Goal: Information Seeking & Learning: Check status

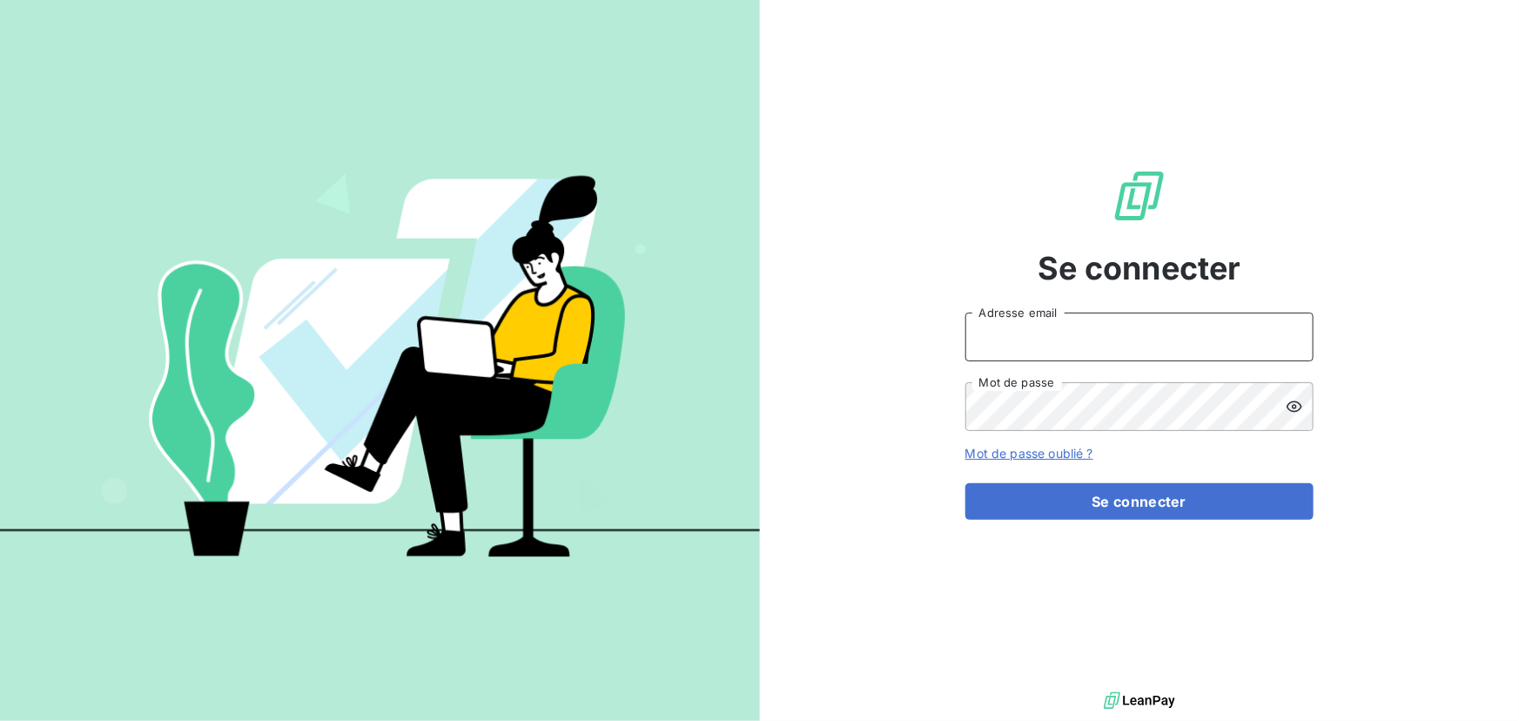
click at [979, 325] on input "Adresse email" at bounding box center [1139, 336] width 348 height 49
click at [0, 720] on div at bounding box center [0, 721] width 0 height 0
type input "[EMAIL_ADDRESS][DOMAIN_NAME]"
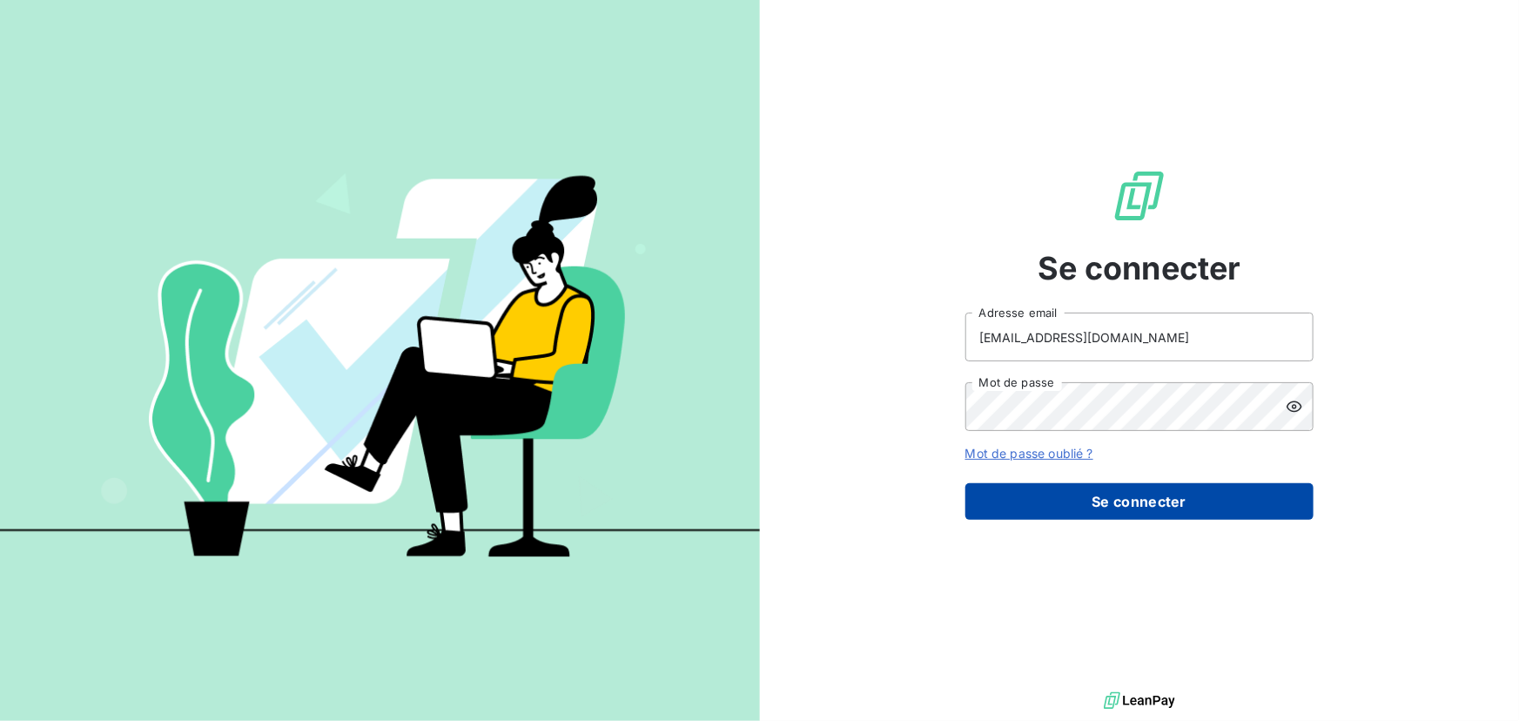
click at [1045, 514] on button "Se connecter" at bounding box center [1139, 501] width 348 height 37
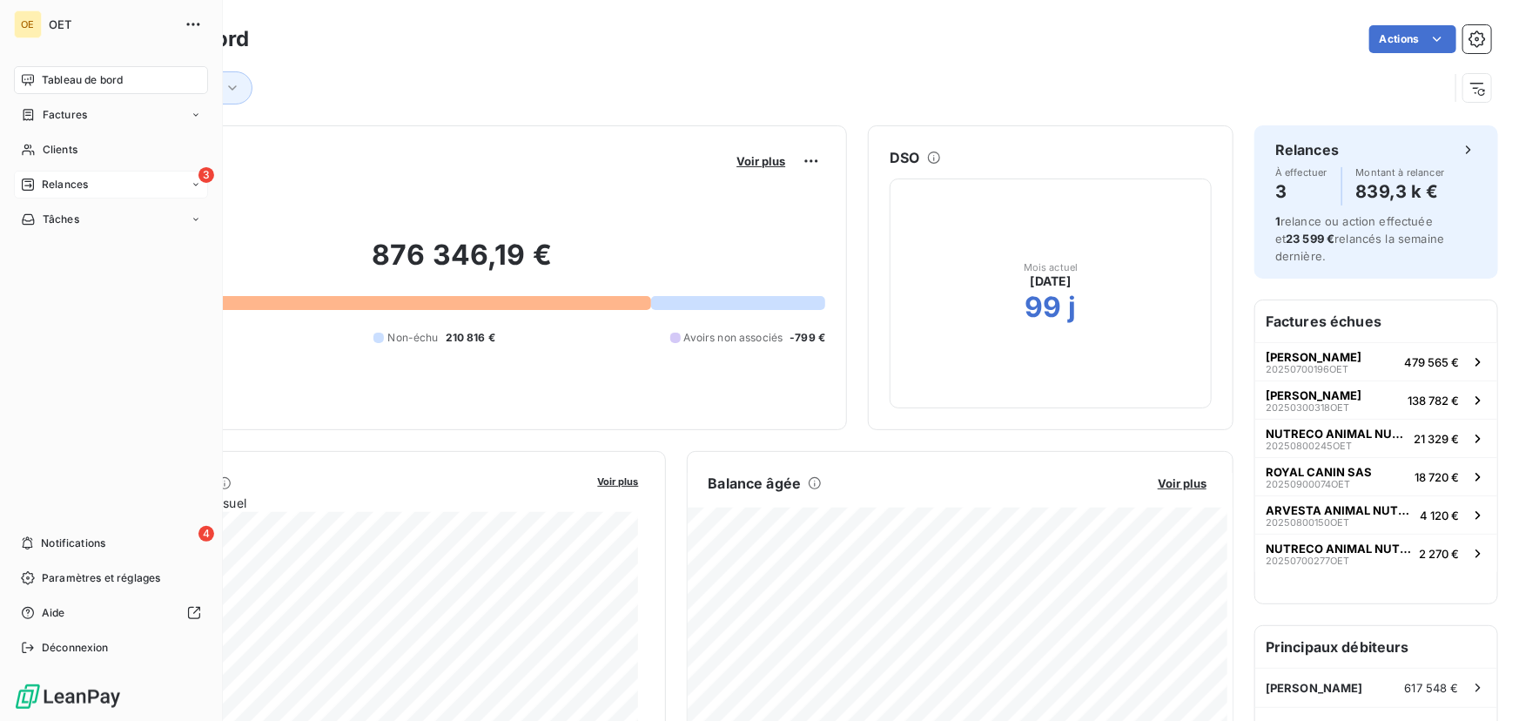
click at [21, 183] on icon at bounding box center [28, 185] width 14 height 14
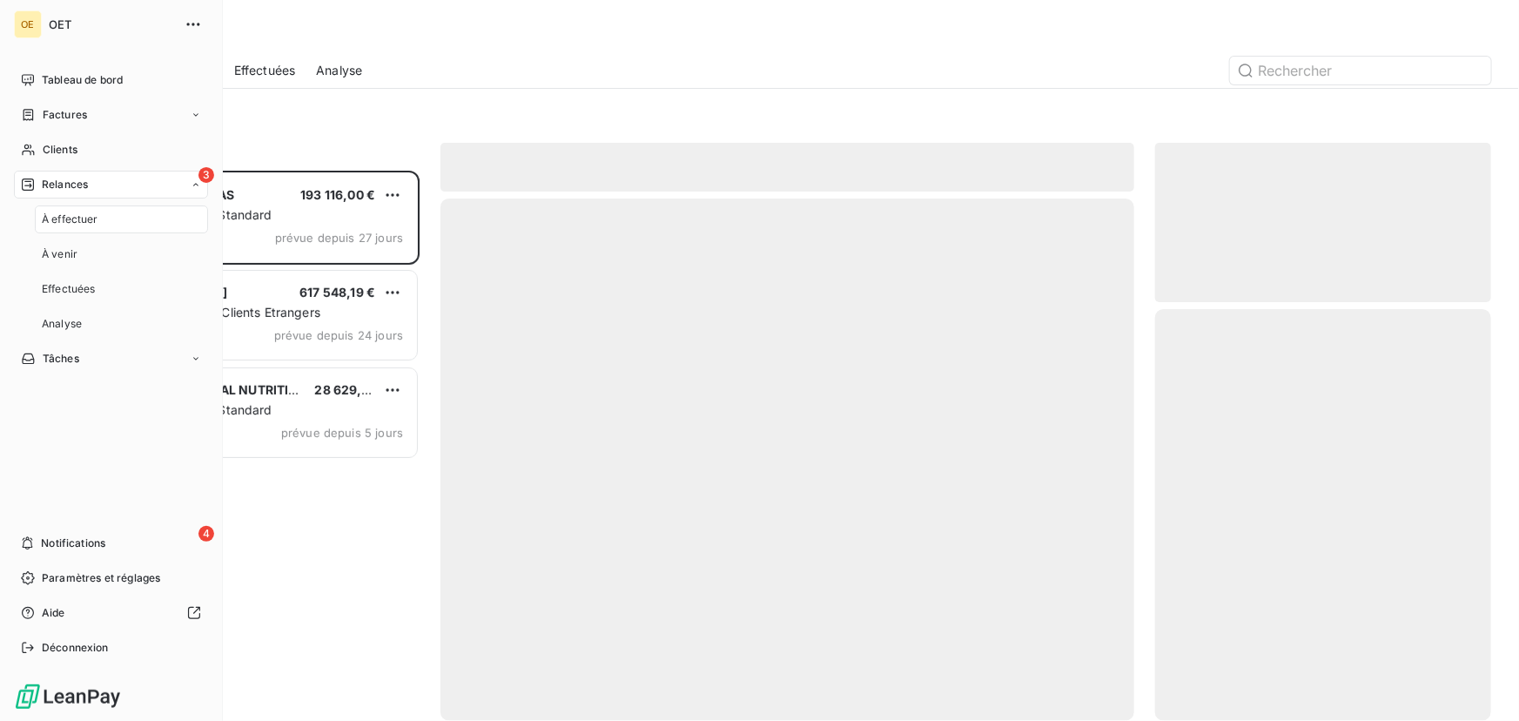
scroll to position [539, 324]
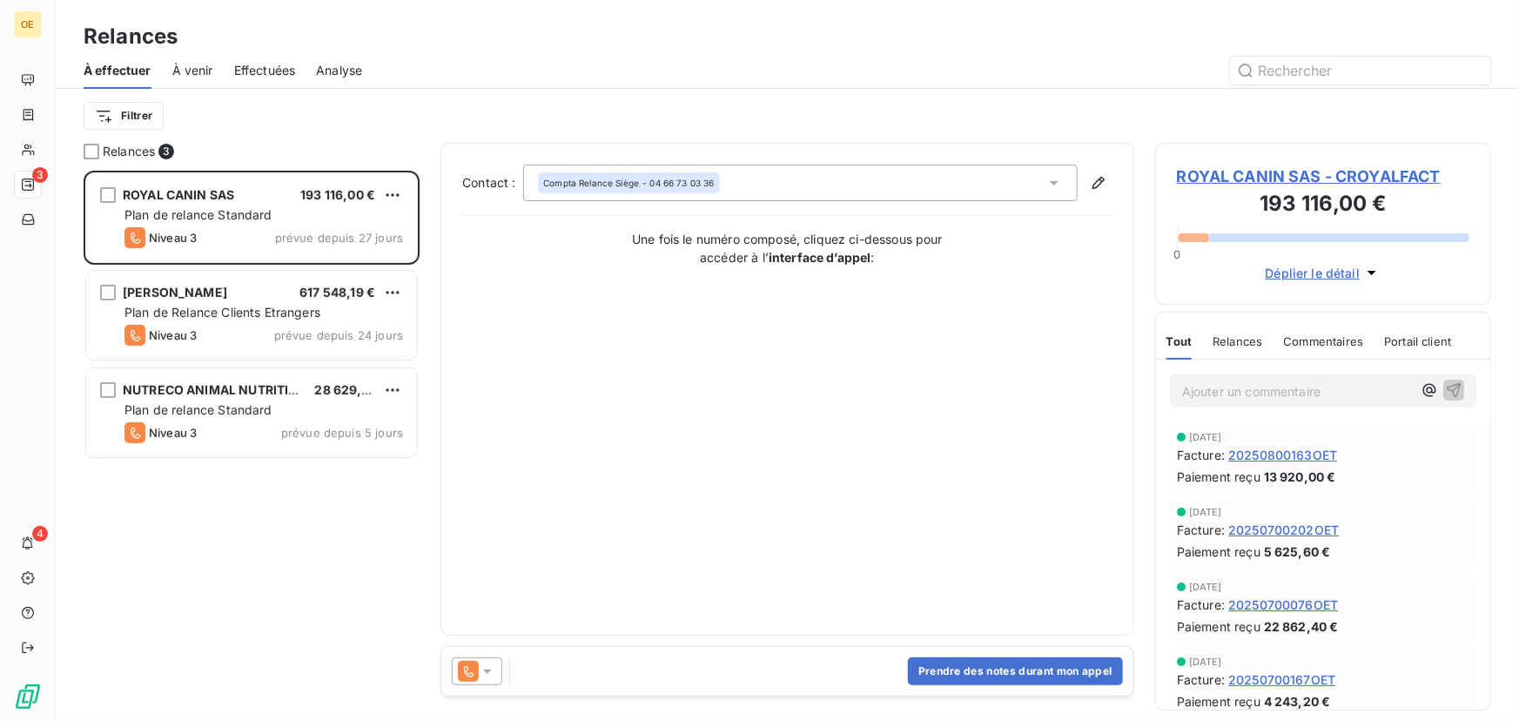
click at [1257, 453] on span "20250800163OET" at bounding box center [1282, 455] width 109 height 18
click at [1244, 528] on span "20250700076OET" at bounding box center [1283, 526] width 110 height 18
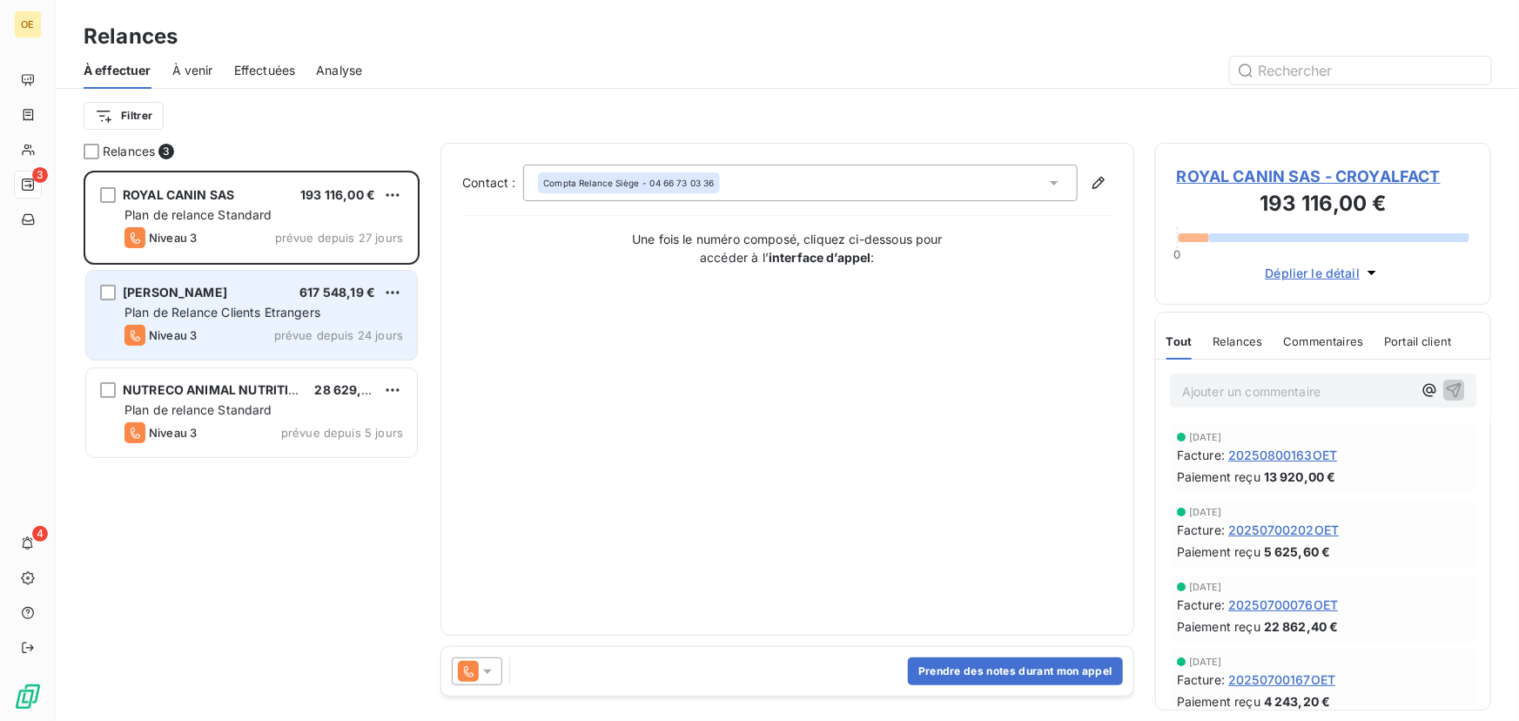
scroll to position [539, 324]
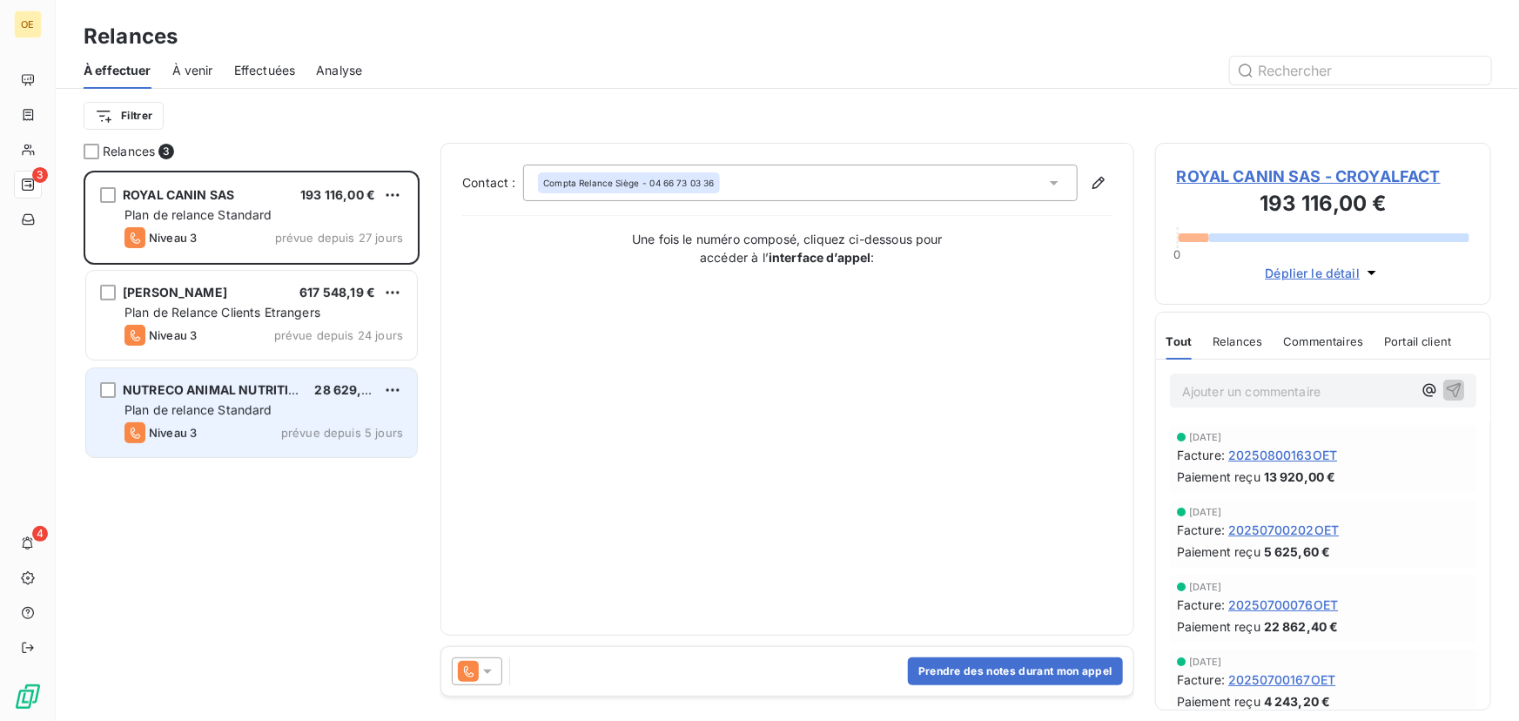
click at [230, 400] on div "NUTRECO ANIMAL NUTRITION IBERI 28 629,00 € Plan de relance Standard Niveau 3 pr…" at bounding box center [251, 412] width 331 height 89
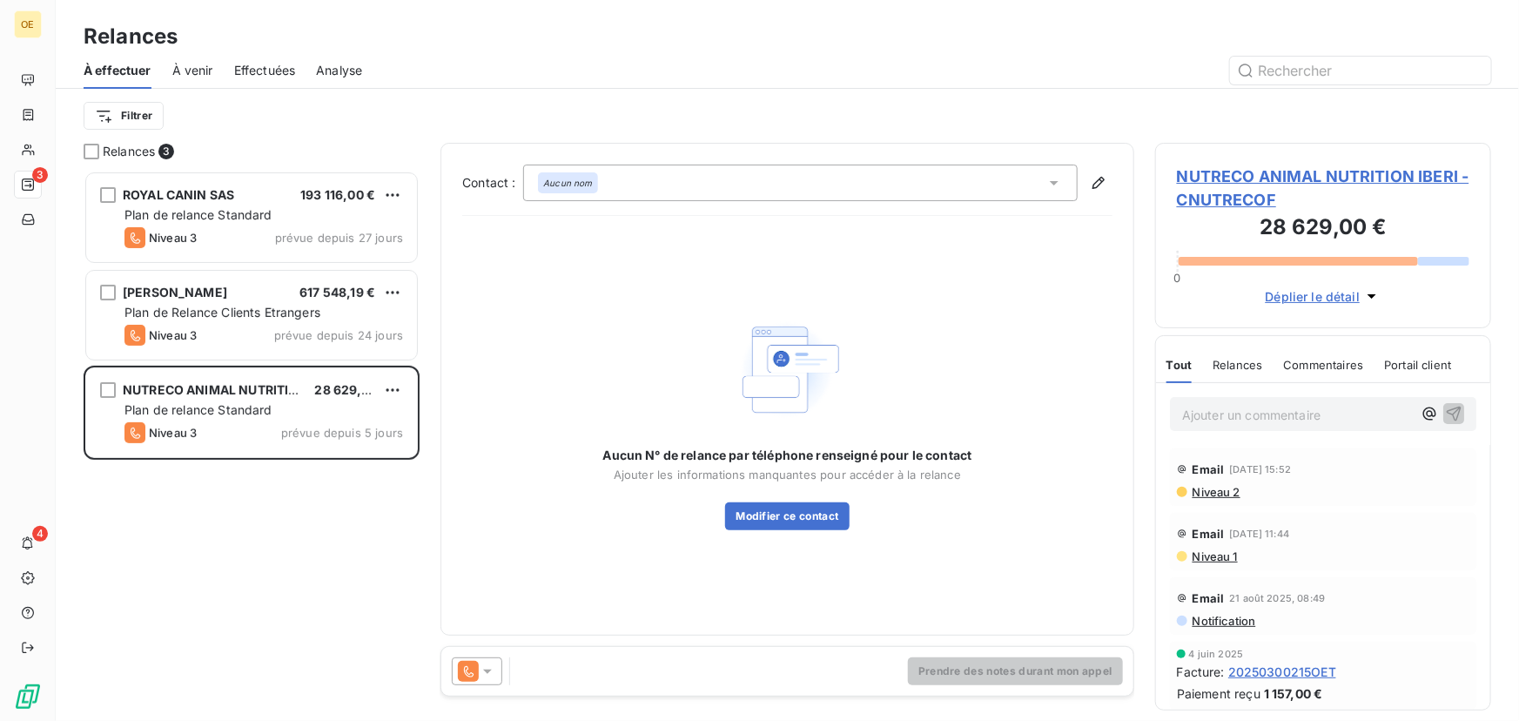
click at [1218, 372] on div "Relances" at bounding box center [1238, 364] width 50 height 37
click at [1206, 494] on span "Niveau 2" at bounding box center [1216, 492] width 50 height 14
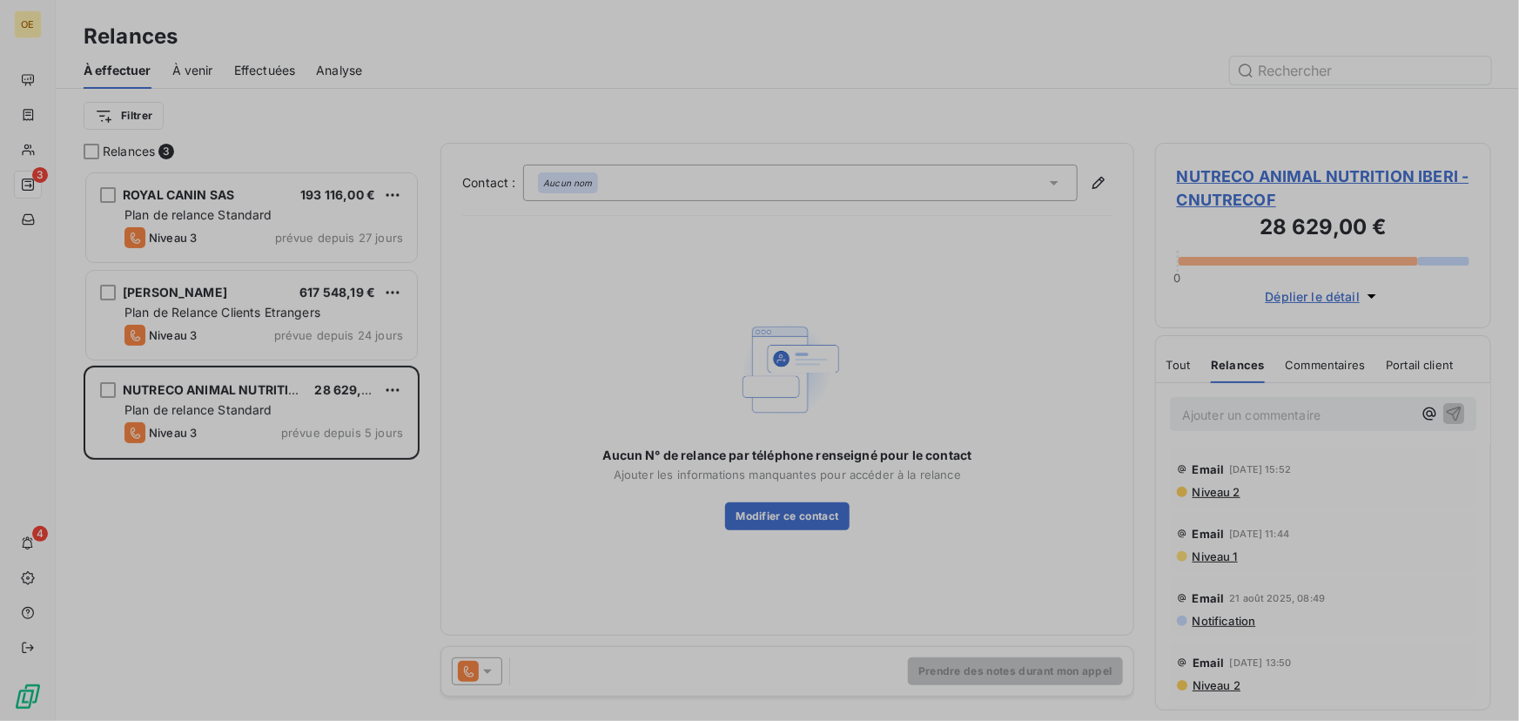
scroll to position [539, 324]
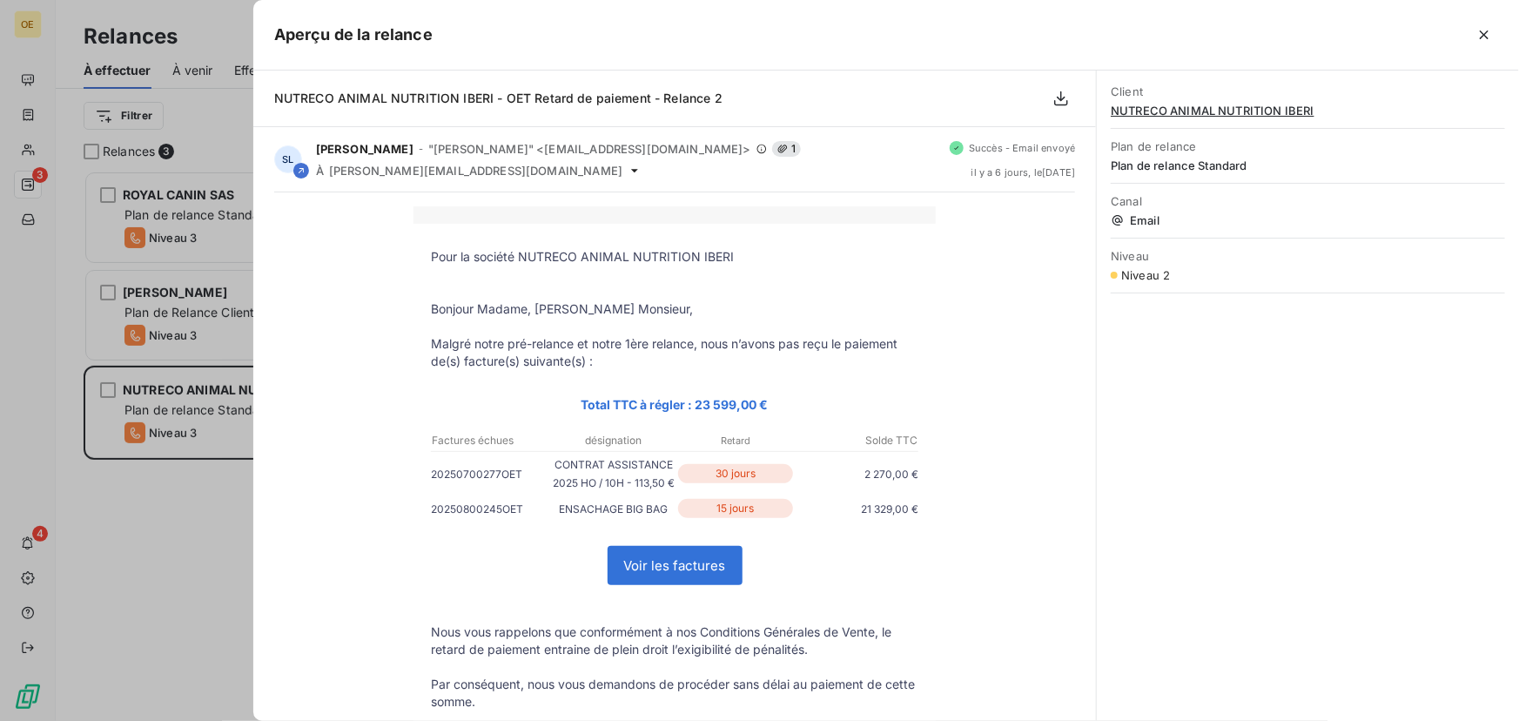
click at [182, 548] on div at bounding box center [759, 360] width 1519 height 721
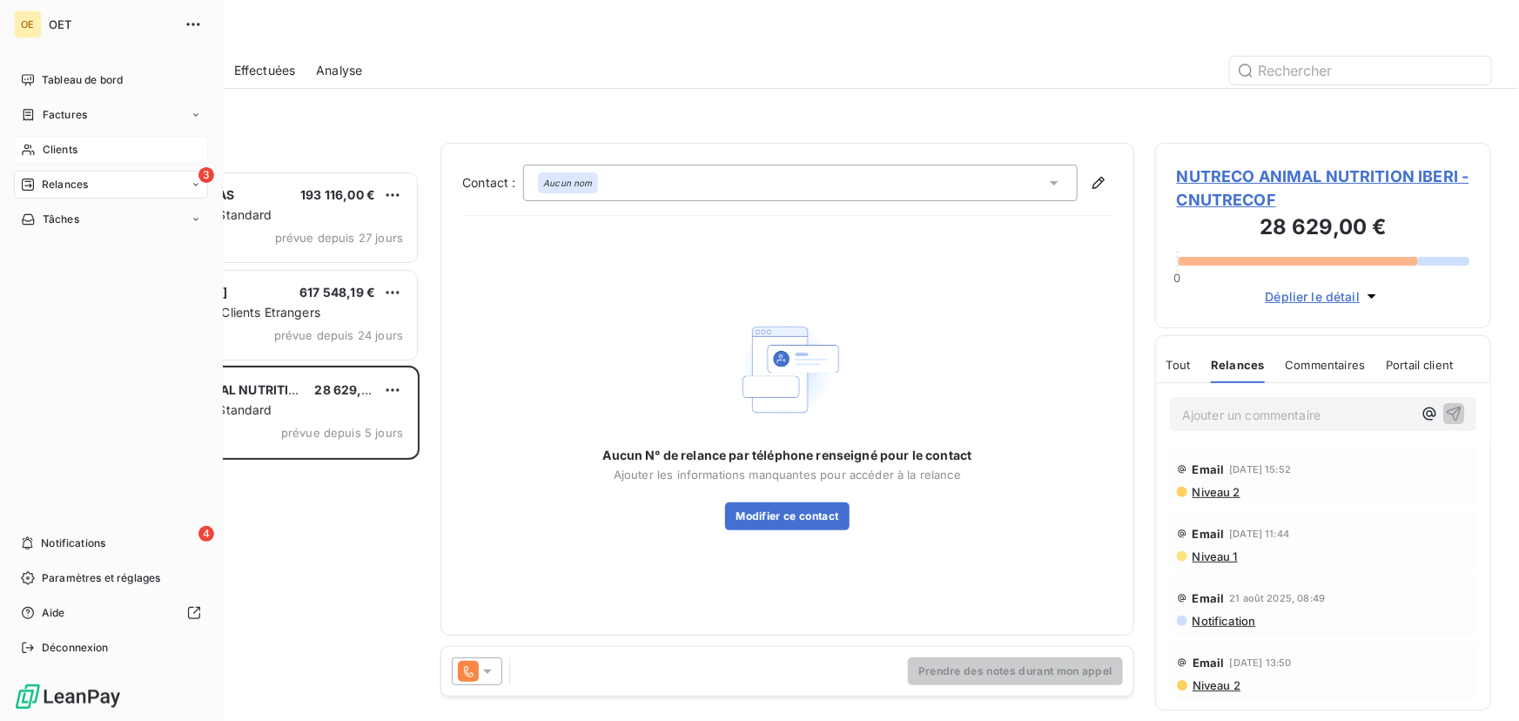
click at [71, 148] on span "Clients" at bounding box center [60, 150] width 35 height 16
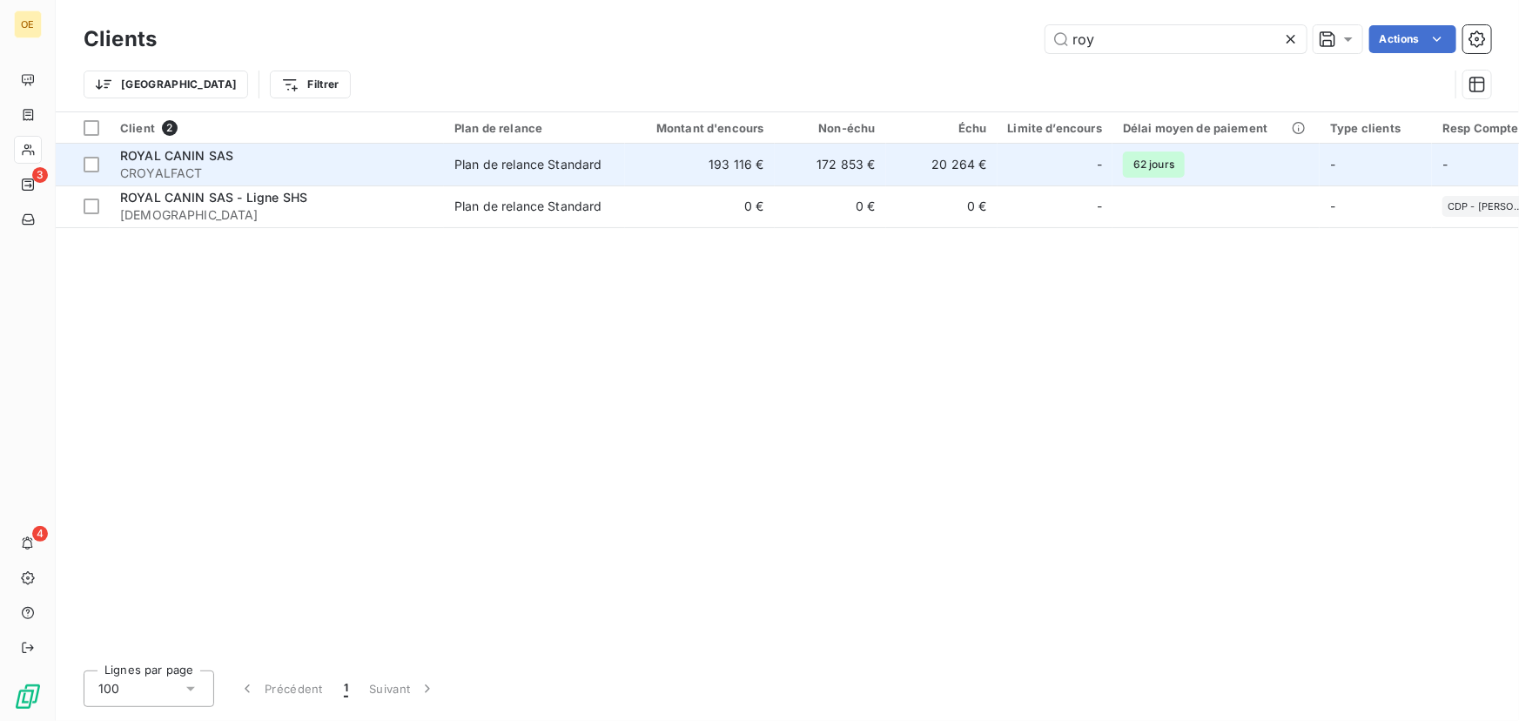
type input "roy"
click at [815, 160] on td "172 853 €" at bounding box center [830, 165] width 111 height 42
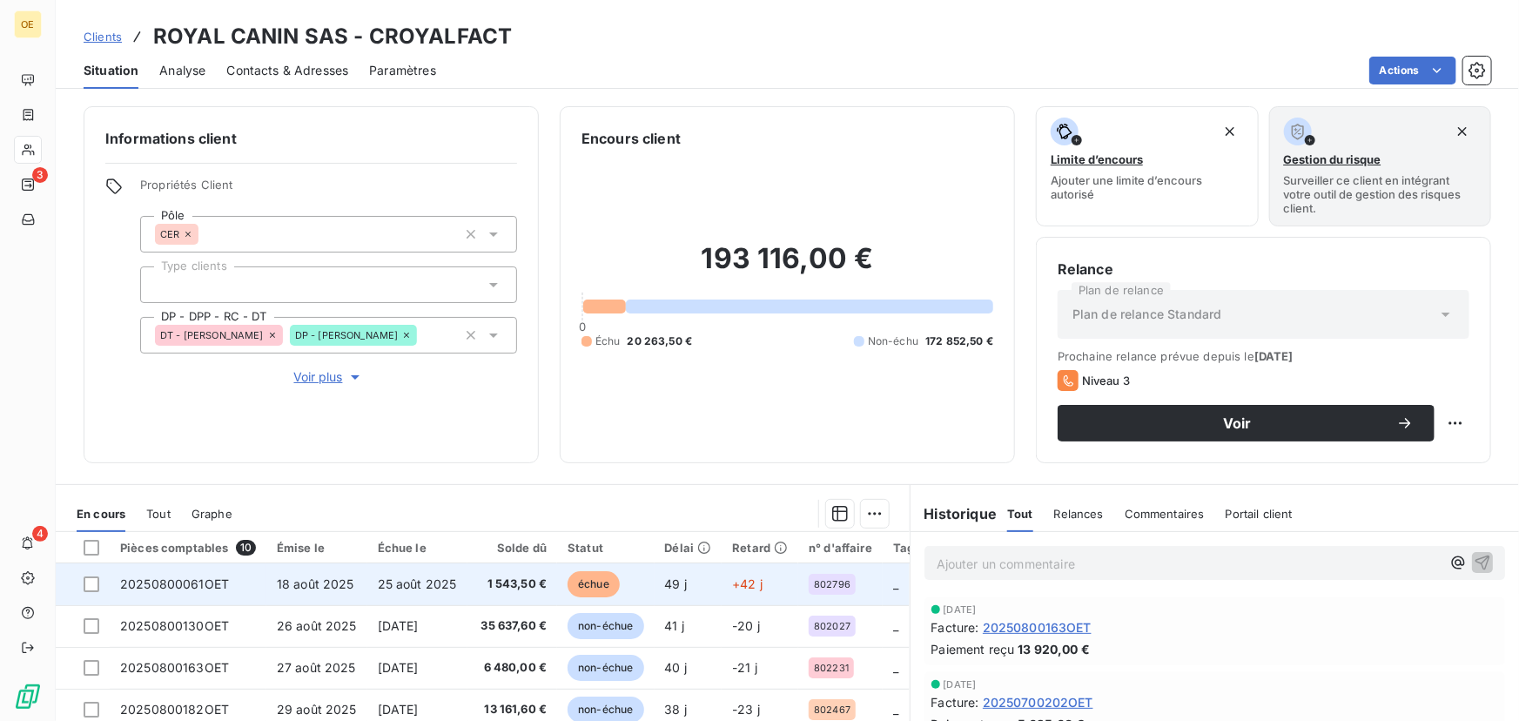
click at [404, 585] on span "25 août 2025" at bounding box center [417, 583] width 79 height 15
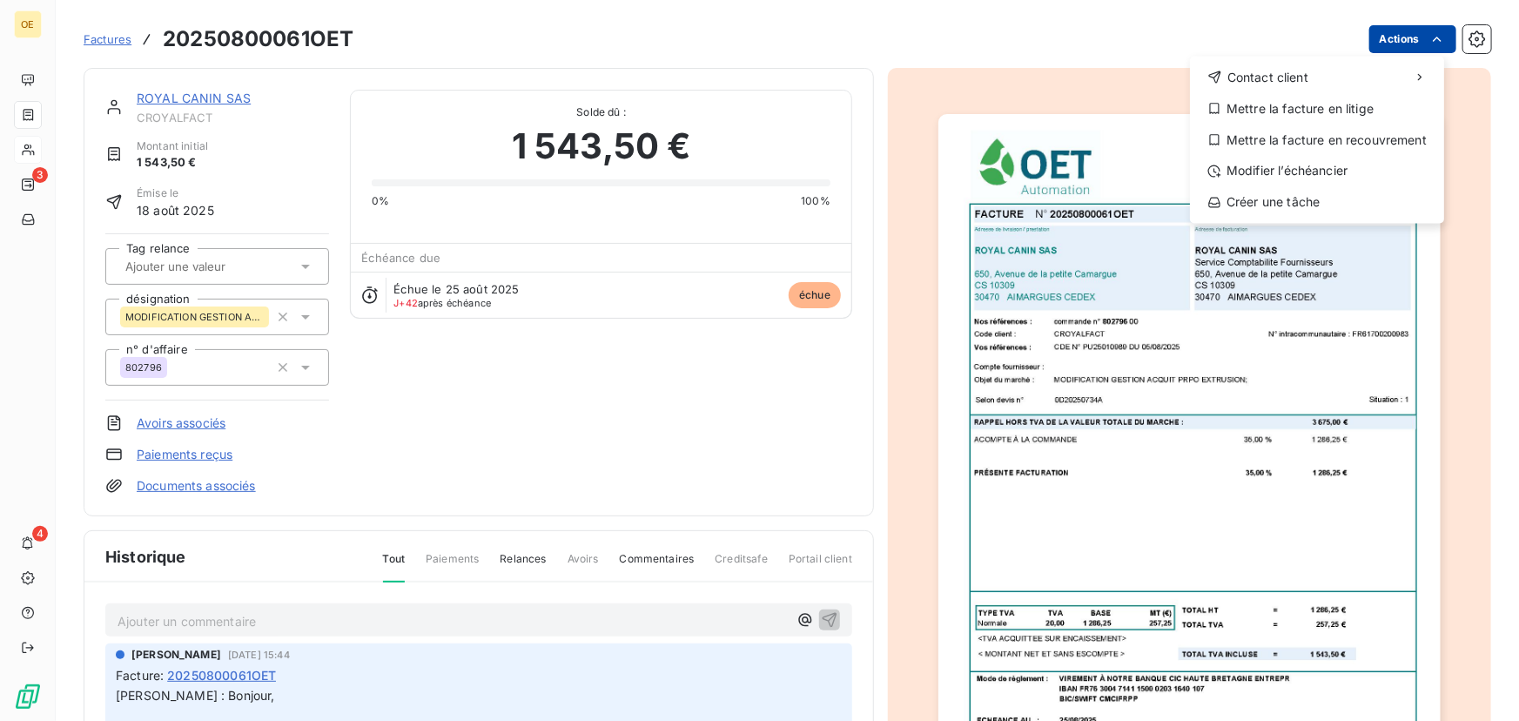
click at [1375, 49] on html "OE 3 4 Factures 20250800061OET Actions Contact client Mettre la facture en liti…" at bounding box center [759, 360] width 1519 height 721
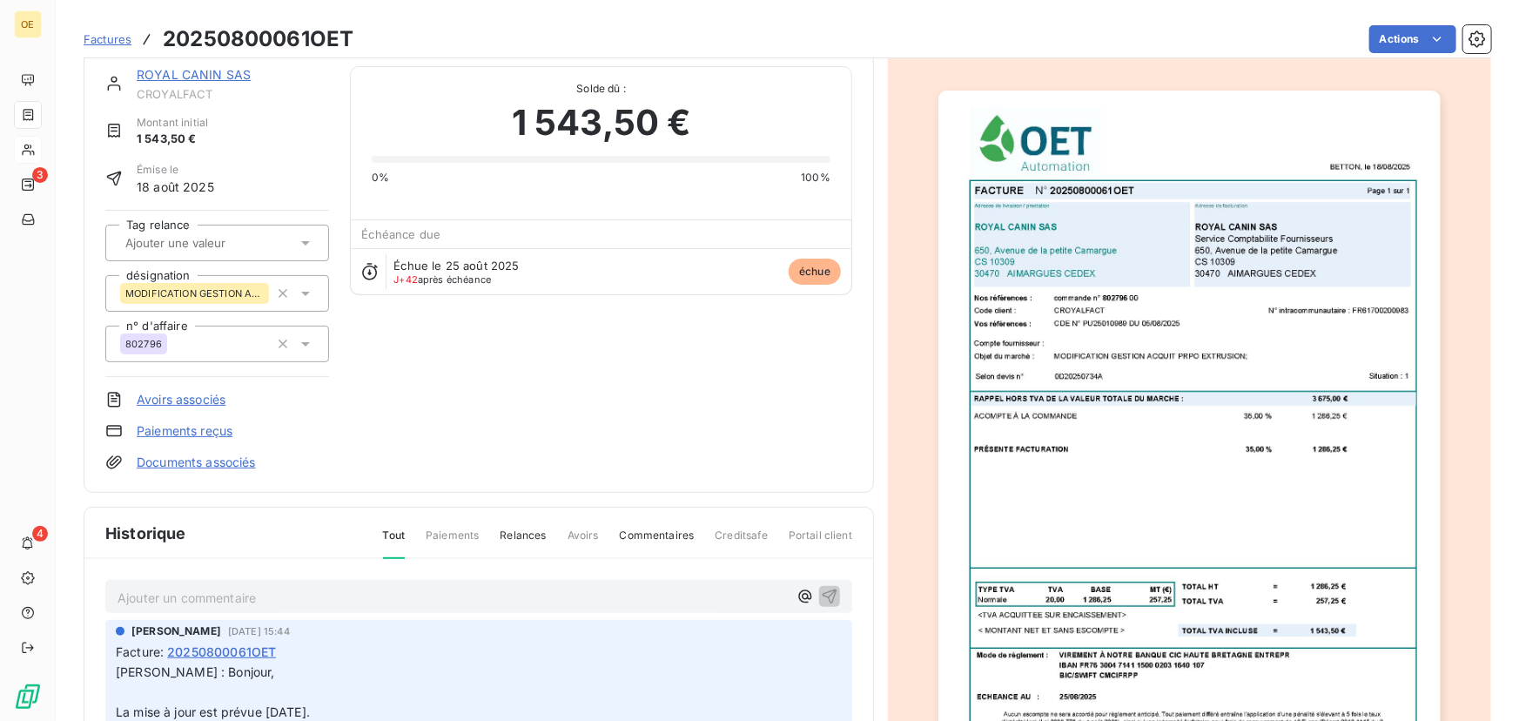
scroll to position [4, 0]
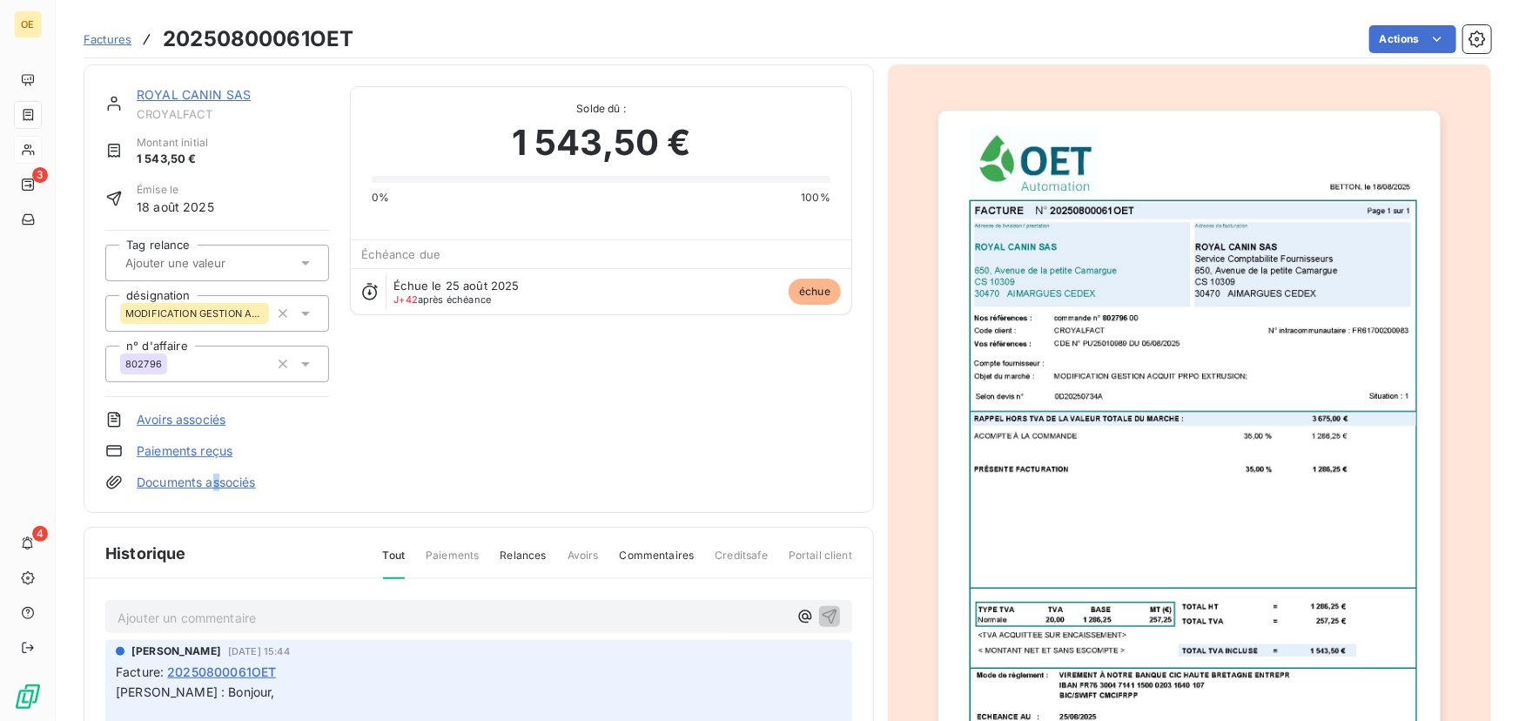
click at [220, 482] on link "Documents associés" at bounding box center [196, 482] width 119 height 17
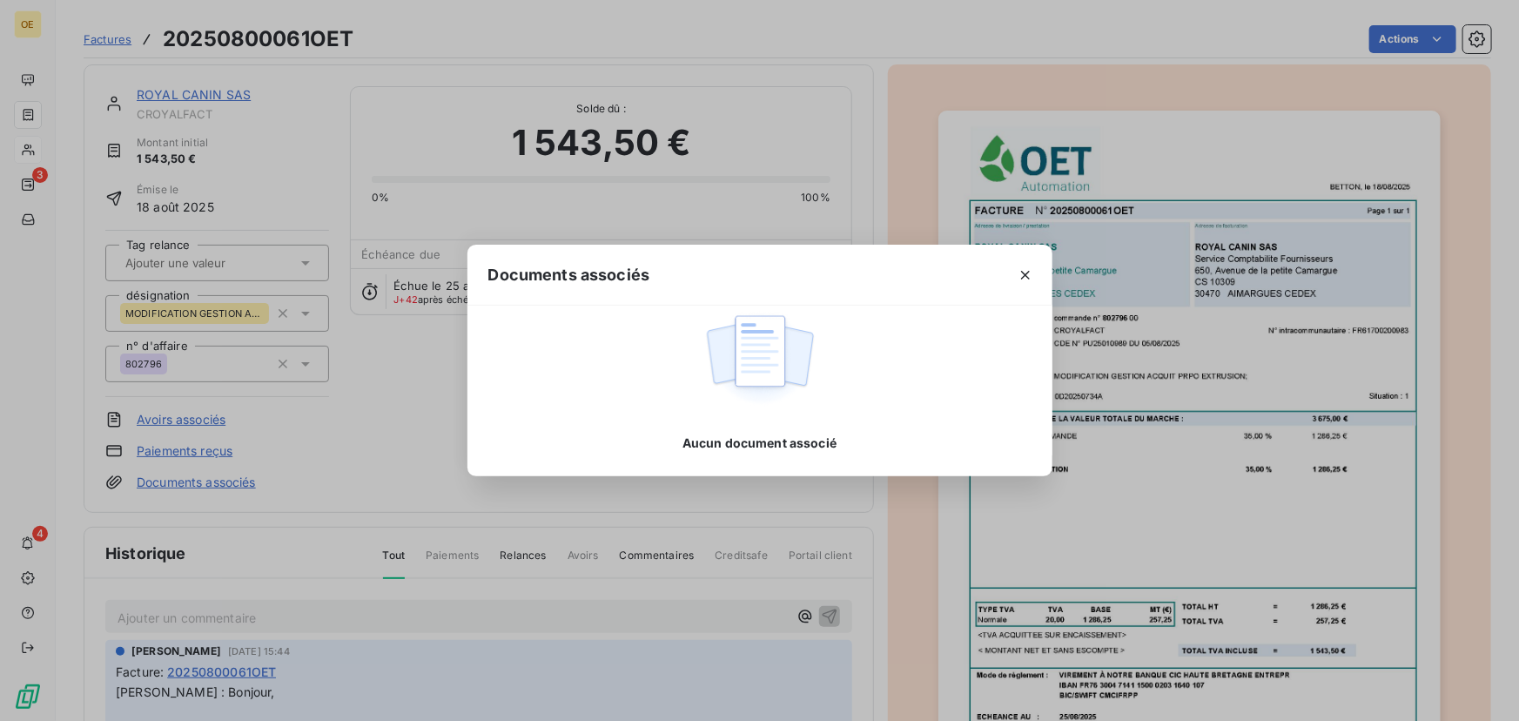
click at [1034, 279] on button "button" at bounding box center [1025, 275] width 28 height 28
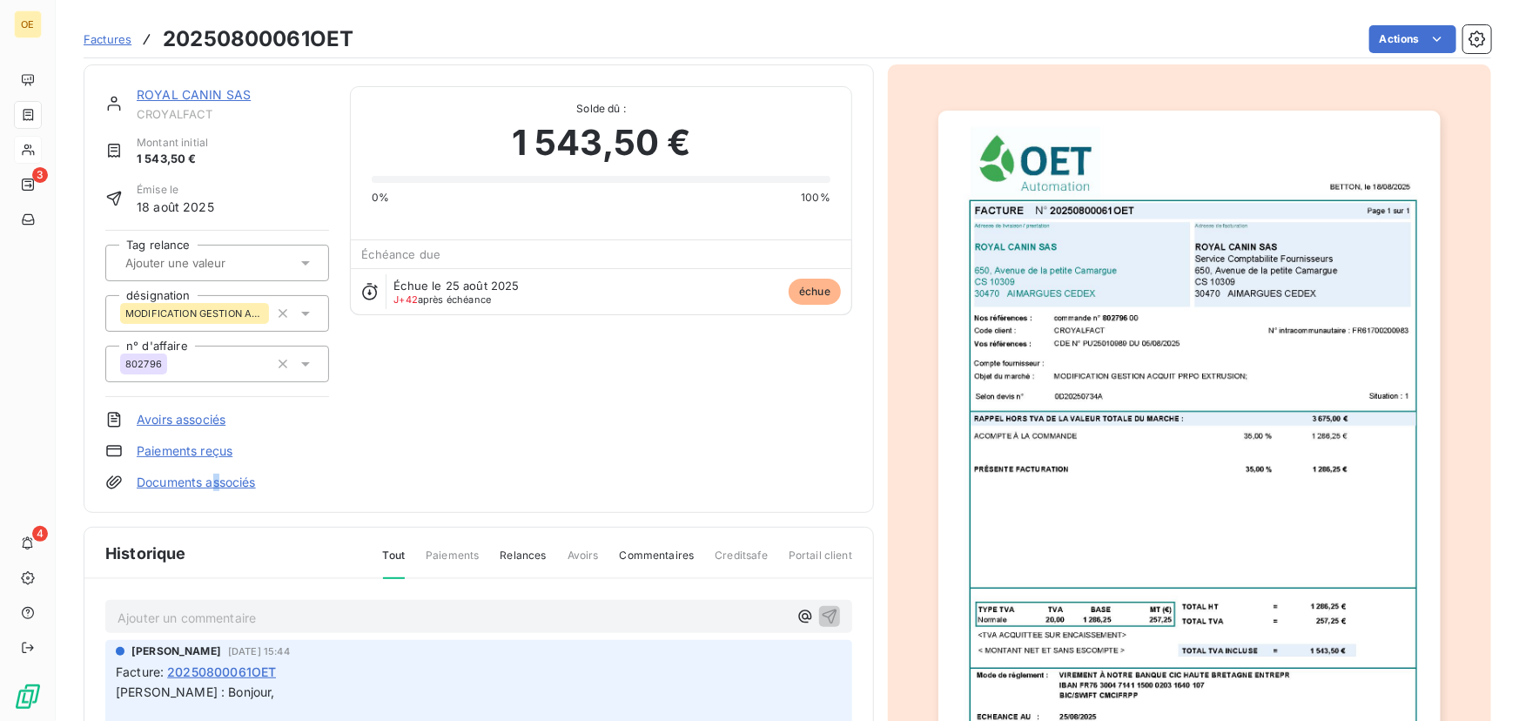
drag, startPoint x: 1085, startPoint y: 239, endPoint x: 1079, endPoint y: 280, distance: 42.1
click at [1079, 280] on img "button" at bounding box center [1188, 465] width 501 height 709
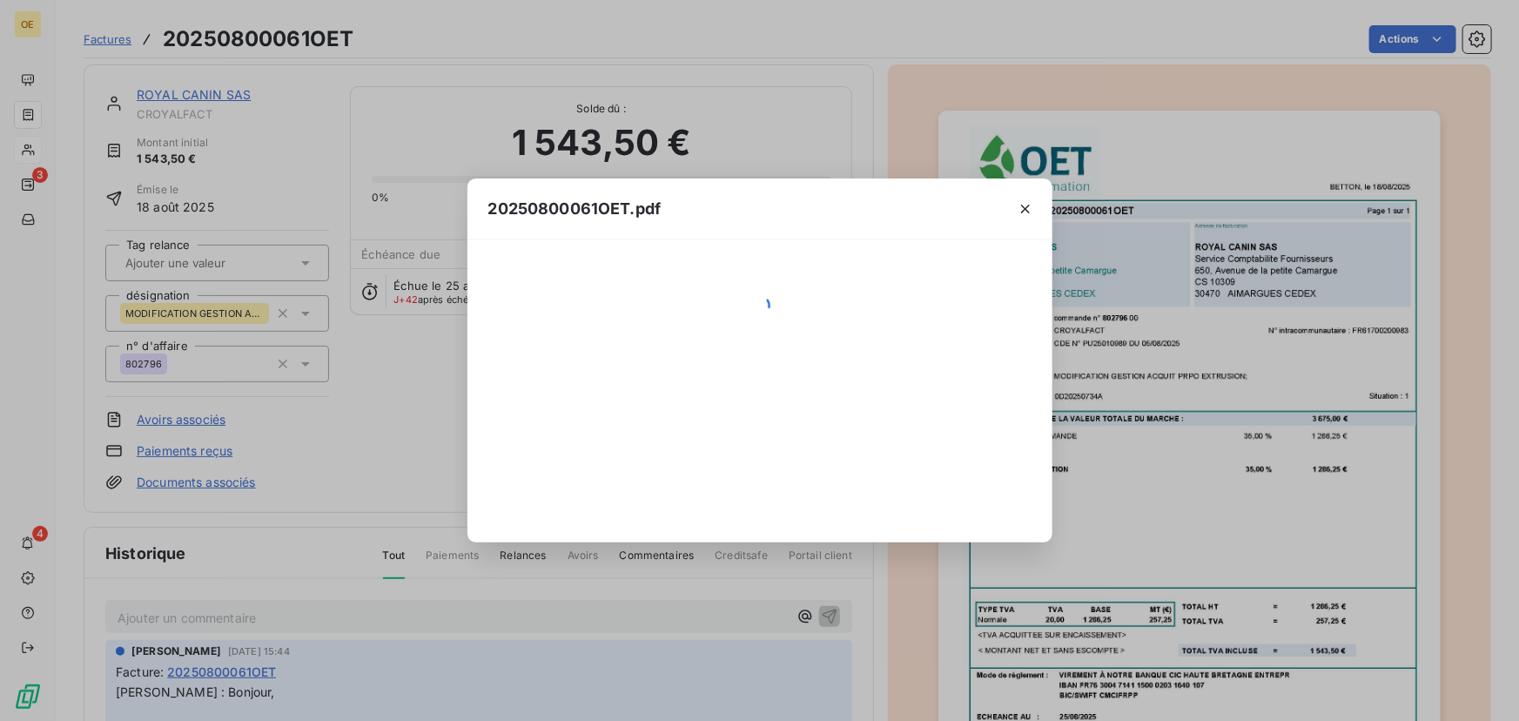
click at [1076, 269] on div "20250800061OET.pdf" at bounding box center [759, 360] width 1519 height 721
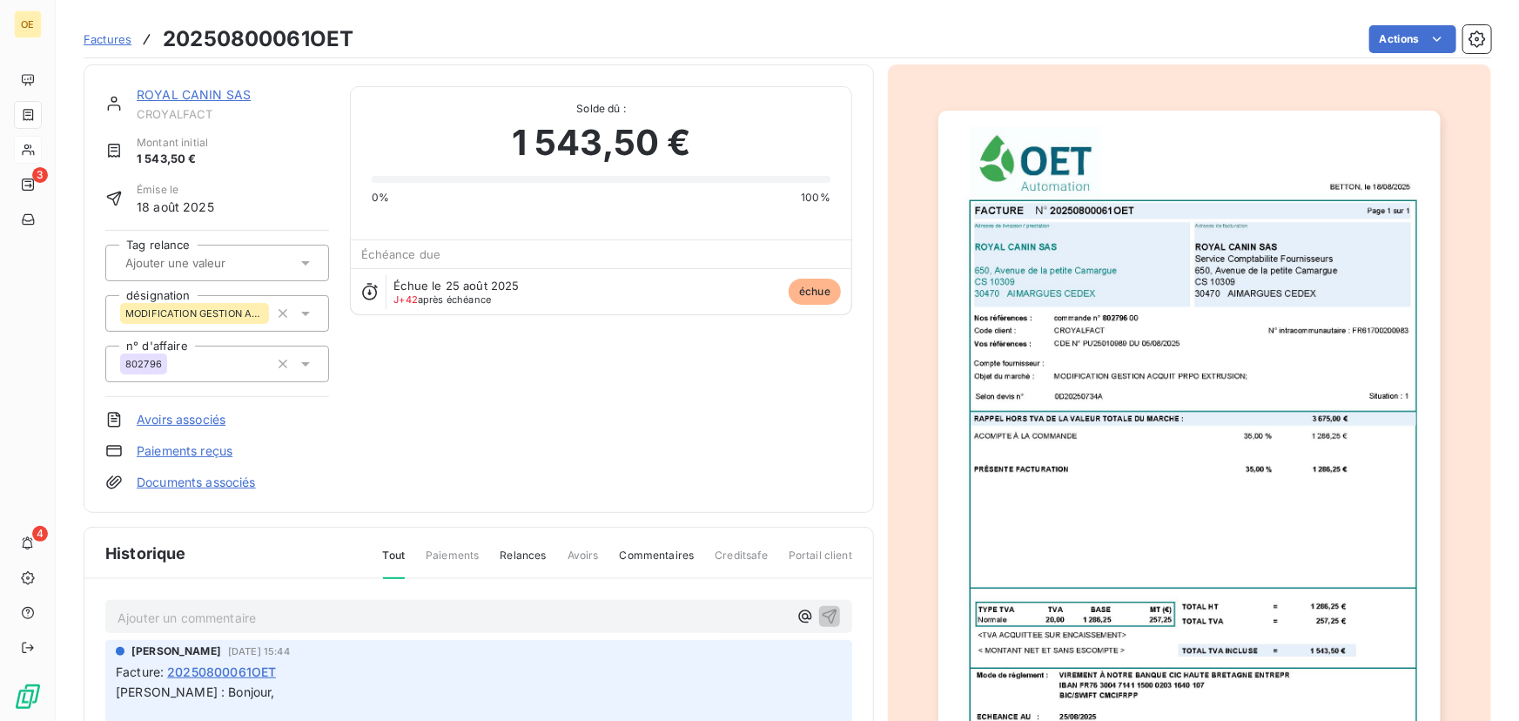
click at [1058, 256] on img "button" at bounding box center [1188, 465] width 501 height 709
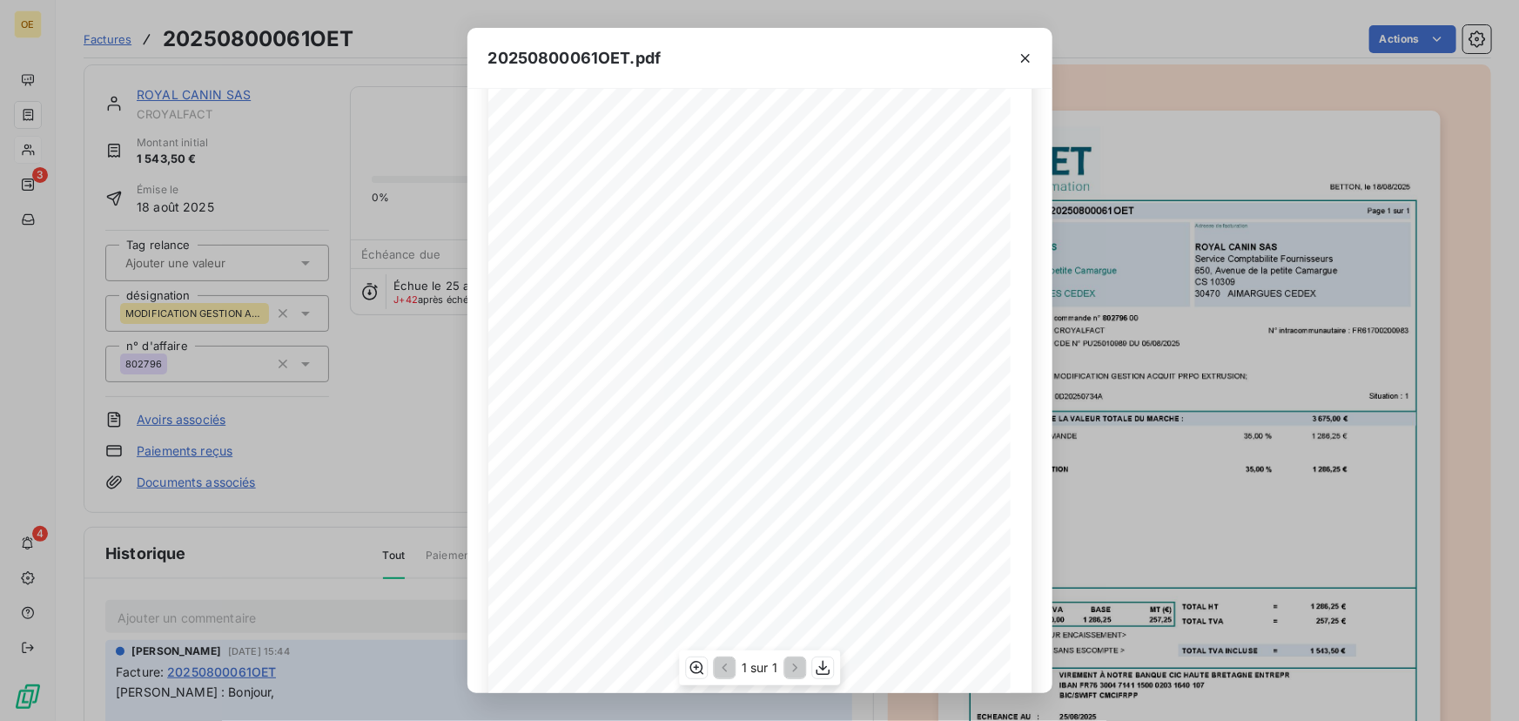
scroll to position [175, 0]
click at [821, 662] on icon "button" at bounding box center [822, 667] width 17 height 17
click at [230, 310] on div "20250800061OET.pdf BETTON, le [DATE] FACTURE N° 20250800061OET Page 1 sur 1 com…" at bounding box center [759, 360] width 1519 height 721
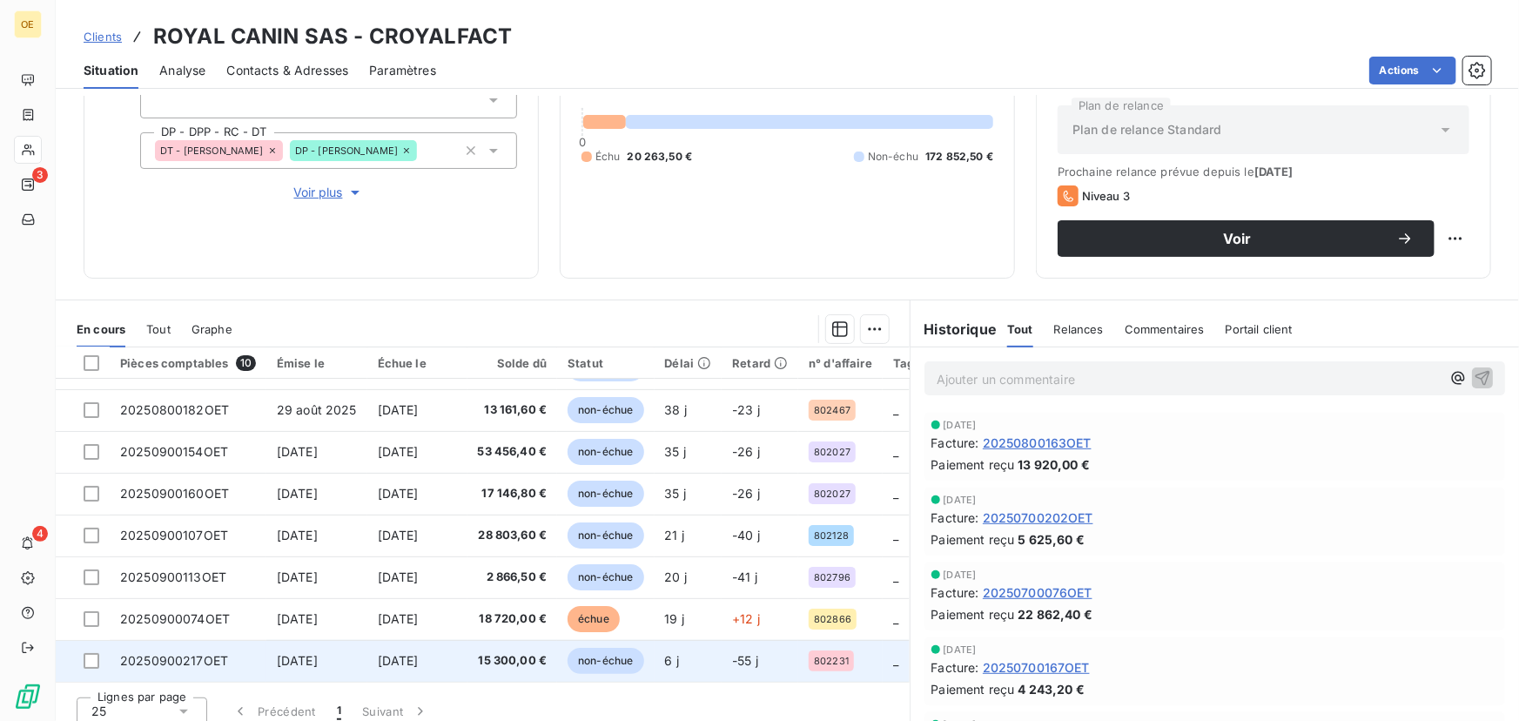
scroll to position [198, 0]
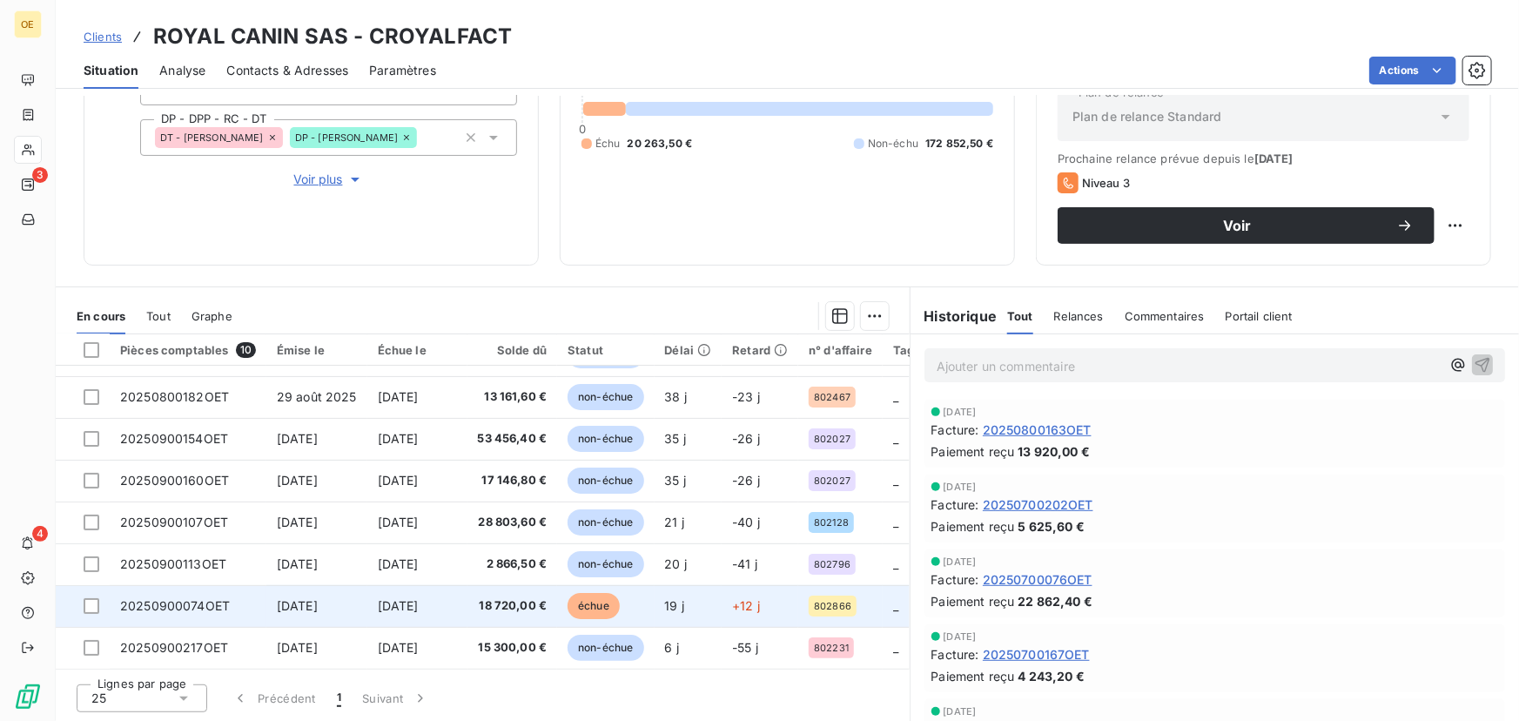
click at [467, 610] on td "[DATE]" at bounding box center [417, 606] width 100 height 42
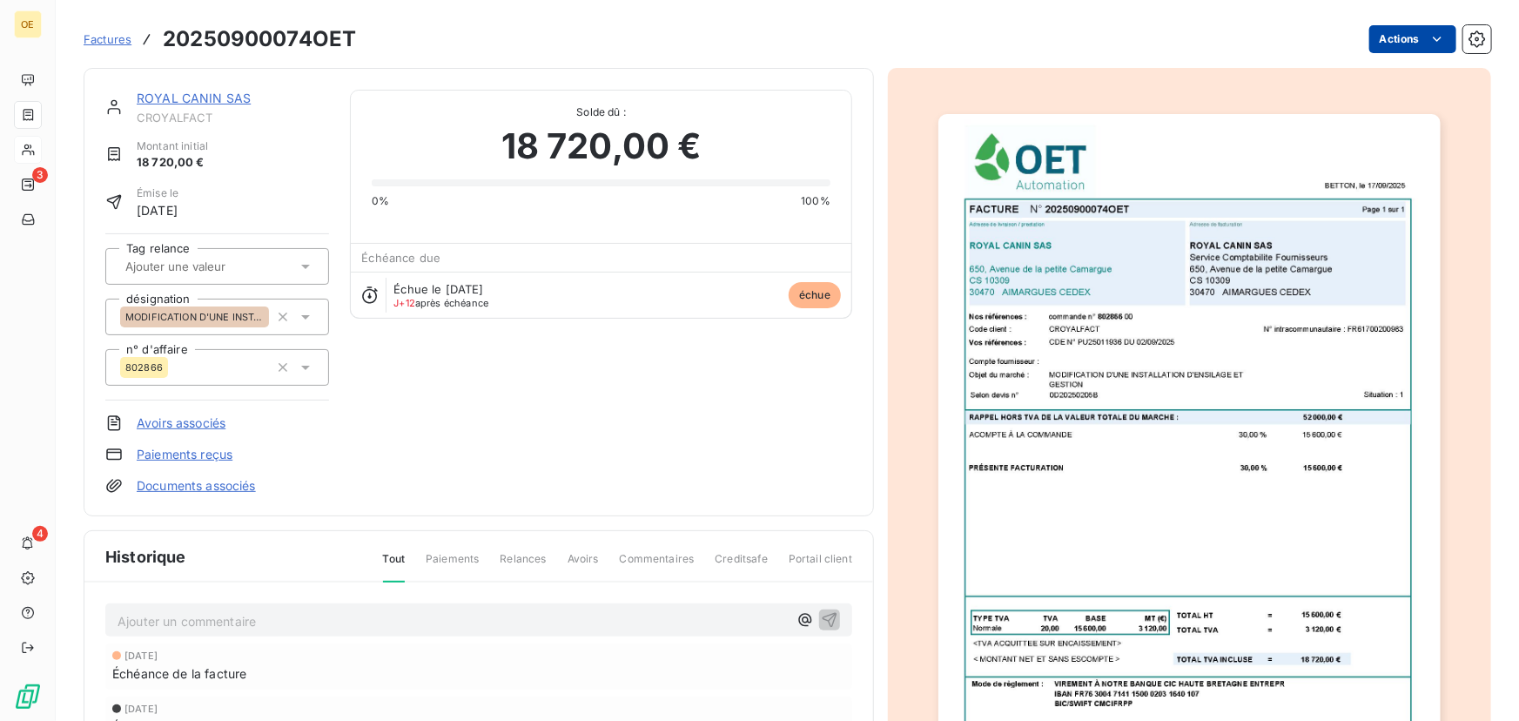
click at [1400, 42] on html "OE 3 4 Factures 20250900074OET Actions ROYAL CANIN SAS CROYALFACT Montant initi…" at bounding box center [759, 360] width 1519 height 721
click at [991, 304] on html "OE 3 4 Factures 20250900074OET Actions ROYAL CANIN SAS CROYALFACT Montant initi…" at bounding box center [759, 360] width 1519 height 721
click at [1031, 306] on img "button" at bounding box center [1188, 468] width 501 height 709
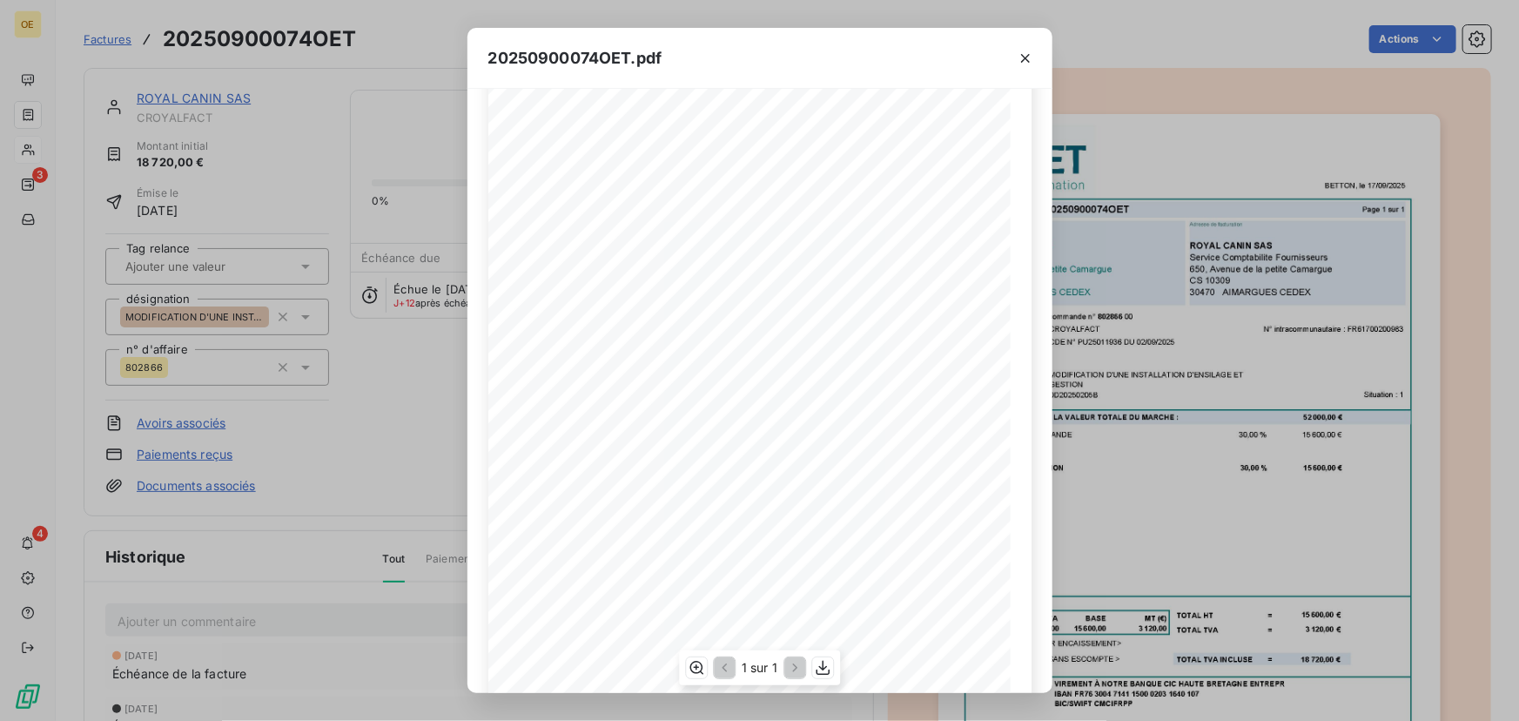
scroll to position [175, 0]
click at [817, 670] on icon "button" at bounding box center [822, 667] width 17 height 17
click at [381, 390] on div "20250900074OET.pdf BETTON, le [DATE] FACTURE N° 20250900074OET Page 1 sur 1 com…" at bounding box center [759, 360] width 1519 height 721
